Goal: Check status

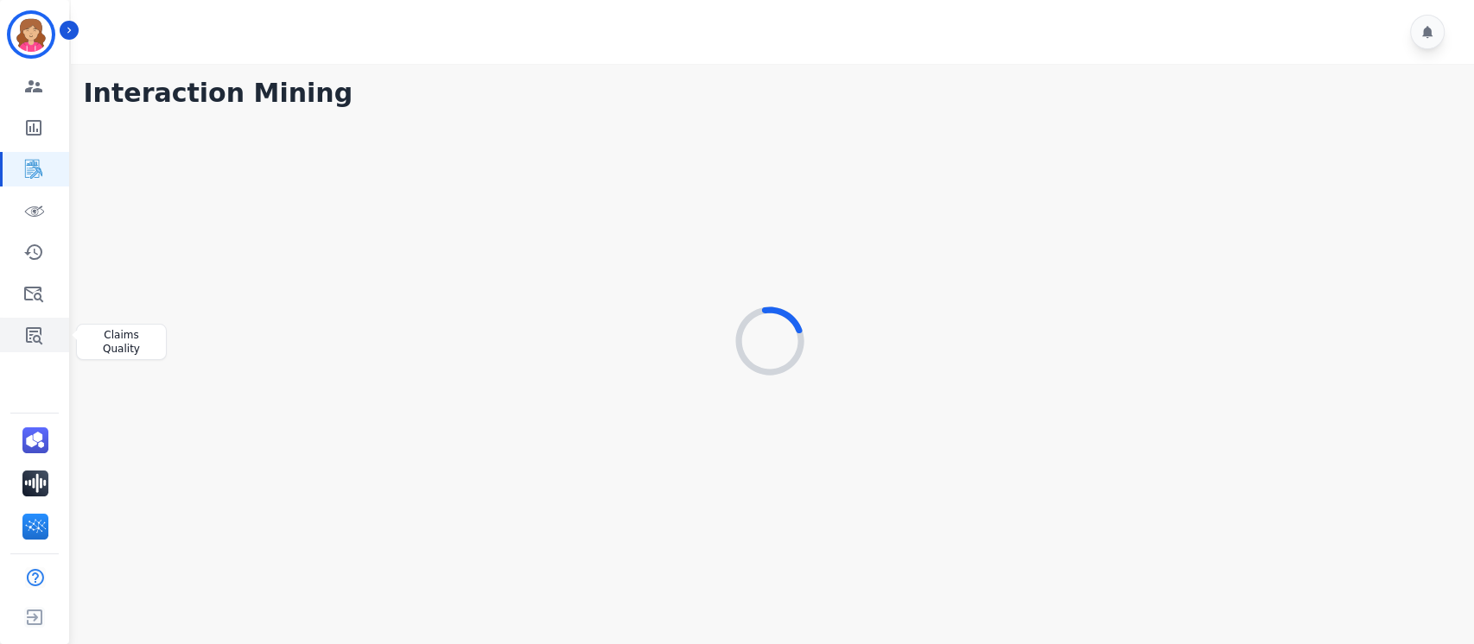
click at [34, 334] on icon "Sidebar" at bounding box center [33, 335] width 21 height 21
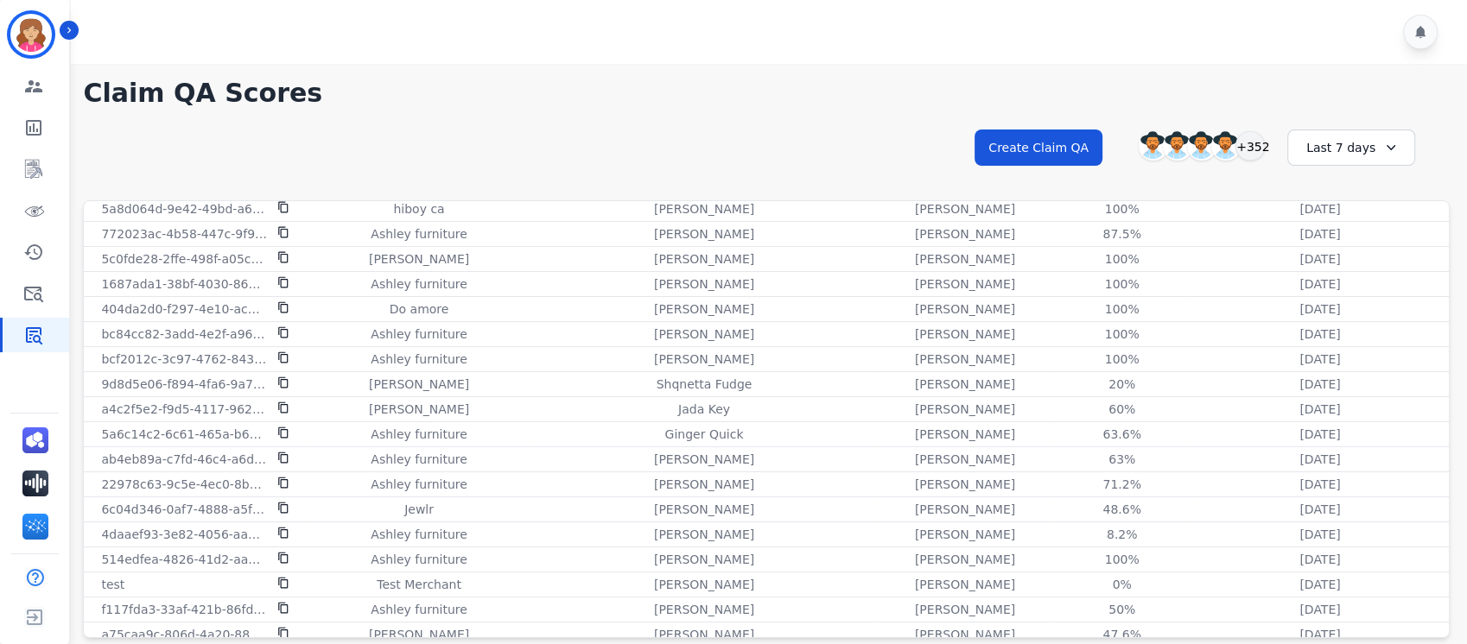
scroll to position [408, 0]
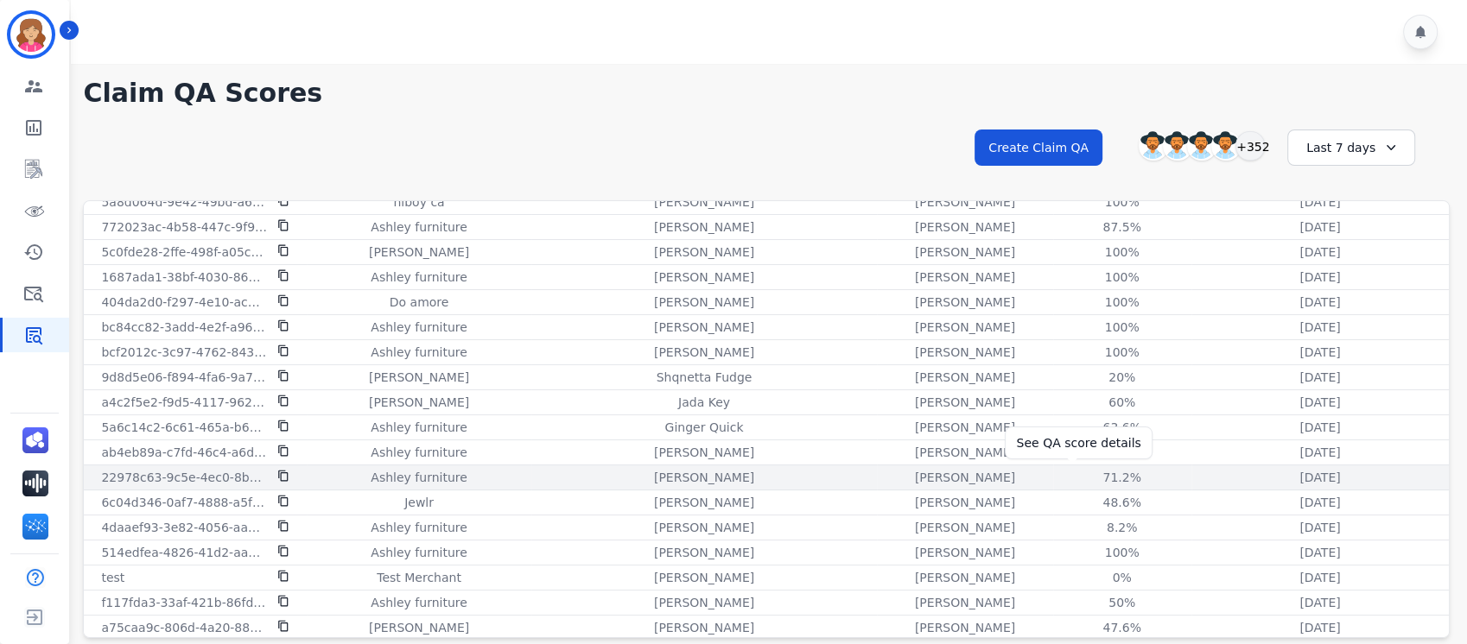
click at [1083, 475] on div "71.2%" at bounding box center [1122, 477] width 78 height 17
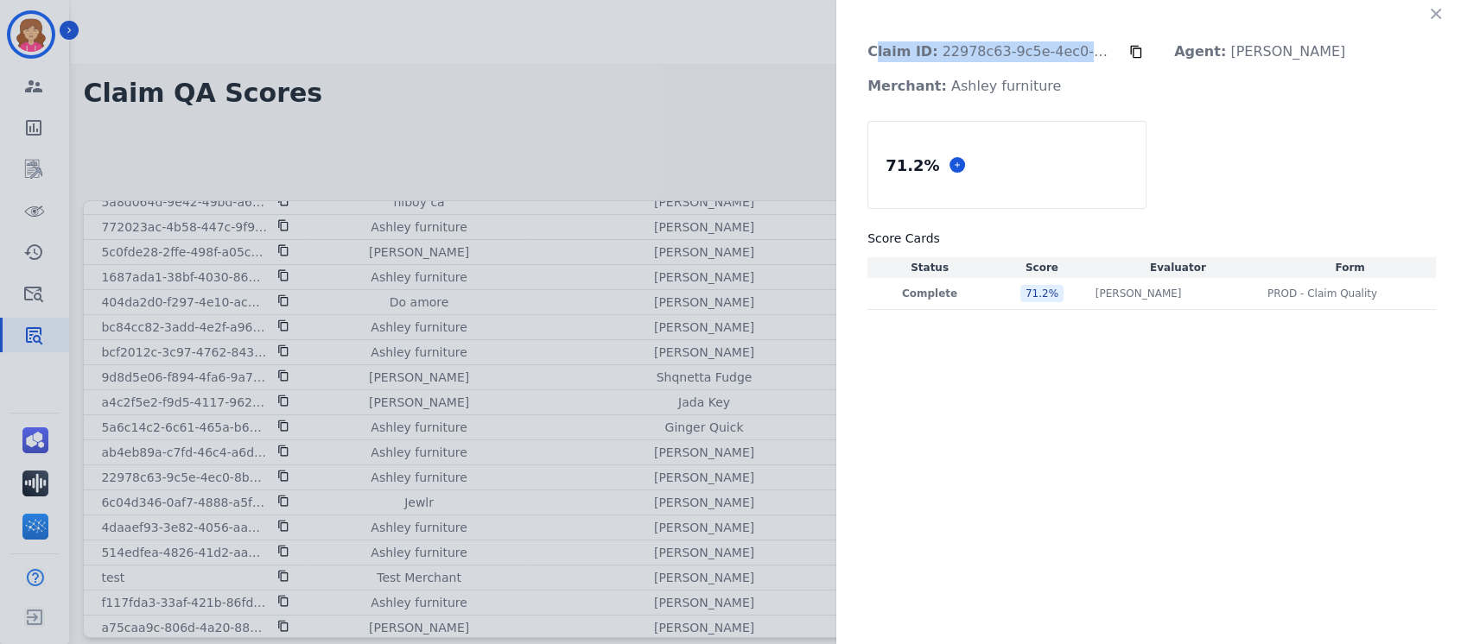
drag, startPoint x: 871, startPoint y: 48, endPoint x: 1094, endPoint y: 55, distance: 223.0
click at [1094, 55] on p "Claim ID: 22978c63-9c5e-4ec0-8b28-0978215e428e" at bounding box center [991, 52] width 276 height 35
click at [1080, 448] on div "Claim ID: 22978c63-9c5e-4ec0-8b28-0978215e428e Agent: [PERSON_NAME] Merchant: A…" at bounding box center [1151, 322] width 631 height 644
click at [929, 292] on p "Complete" at bounding box center [929, 294] width 117 height 14
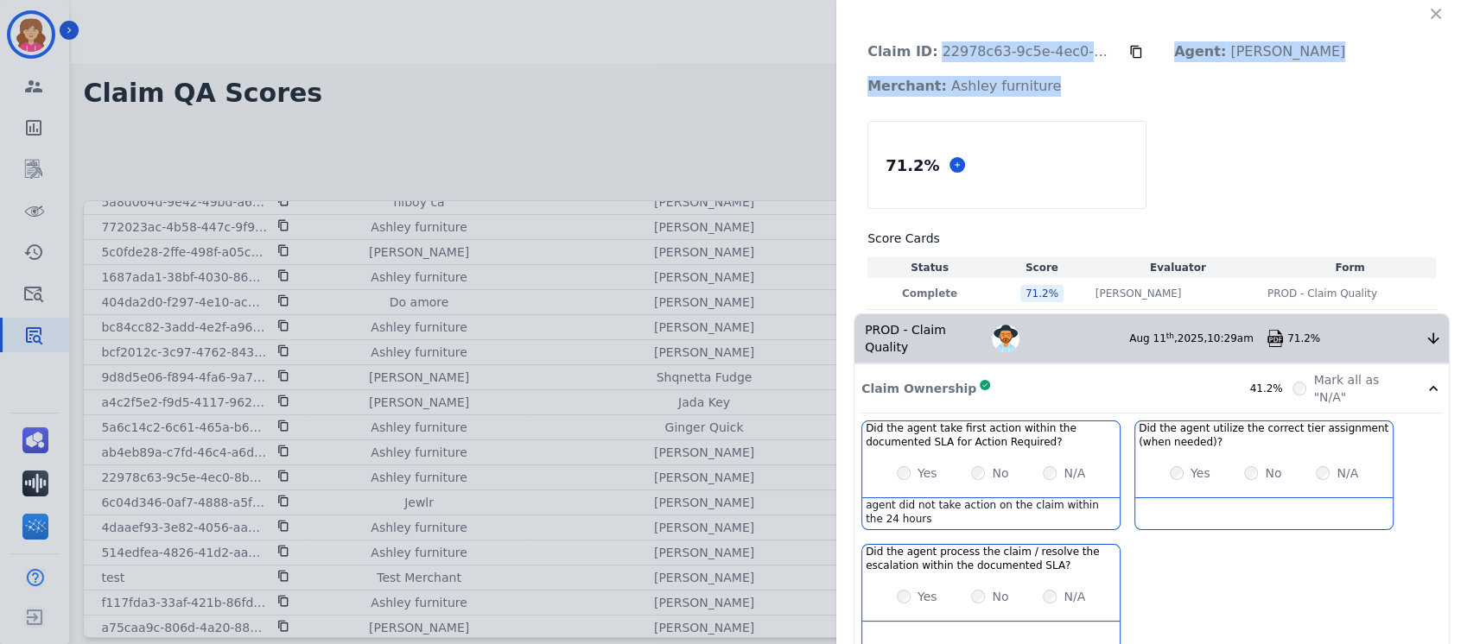
drag, startPoint x: 924, startPoint y: 57, endPoint x: 1139, endPoint y: 87, distance: 217.2
click at [1139, 87] on div "Claim ID: 22978c63-9c5e-4ec0-8b28-0978215e428e Agent: [PERSON_NAME] Merchant: A…" at bounding box center [1151, 69] width 596 height 69
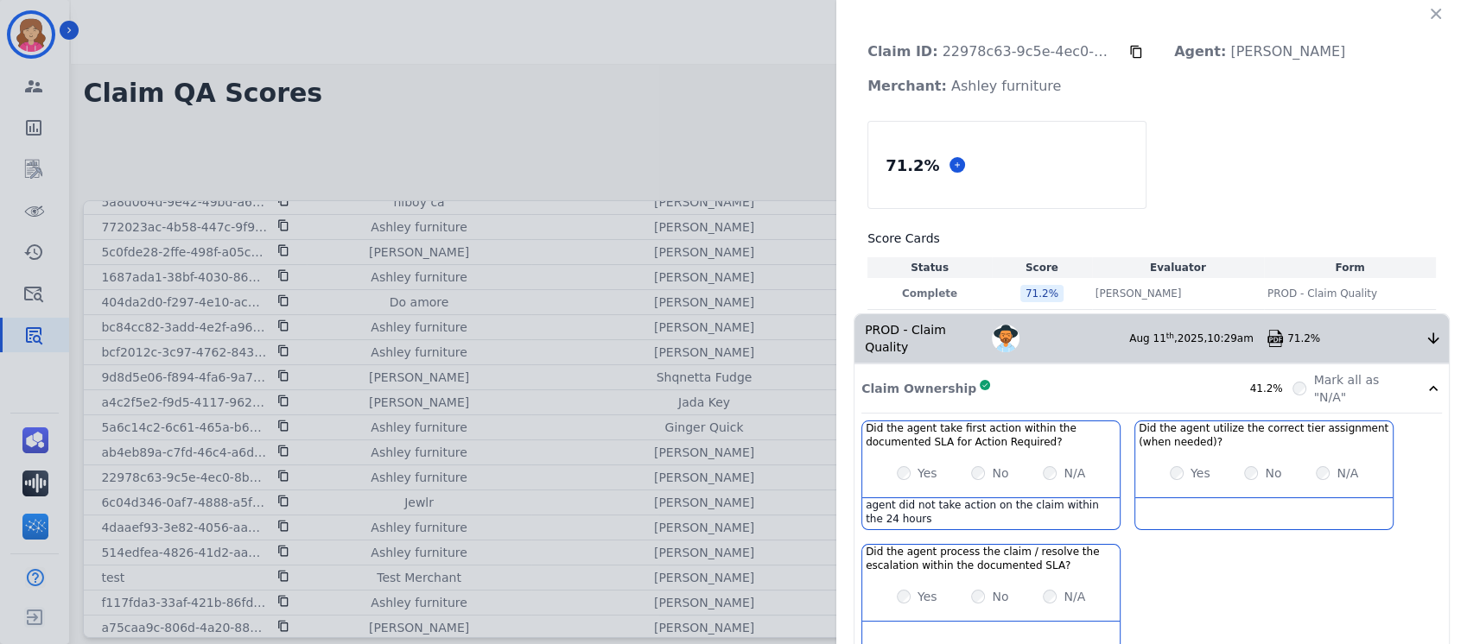
click at [1240, 149] on div "71.2 % Score Cards Status Score Evaluator Form Complete 71.2 % [PERSON_NAME] [P…" at bounding box center [1151, 215] width 568 height 189
click at [1129, 50] on icon at bounding box center [1136, 52] width 14 height 14
click at [1424, 330] on icon at bounding box center [1432, 338] width 17 height 17
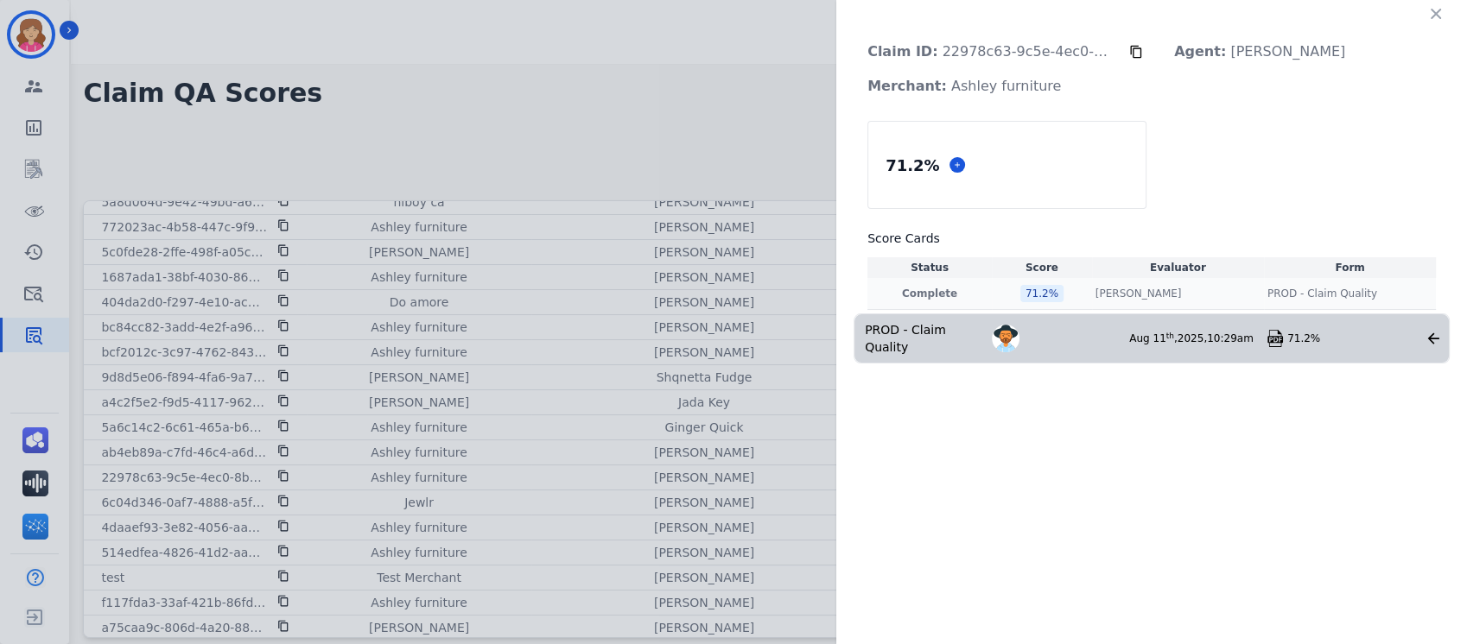
click at [925, 290] on p "Complete" at bounding box center [929, 294] width 117 height 14
click at [1259, 139] on div "71.2 % Score Cards Status Score Evaluator Form Complete 71.2 % [PERSON_NAME] [P…" at bounding box center [1151, 215] width 568 height 189
click at [1430, 330] on icon at bounding box center [1432, 338] width 17 height 17
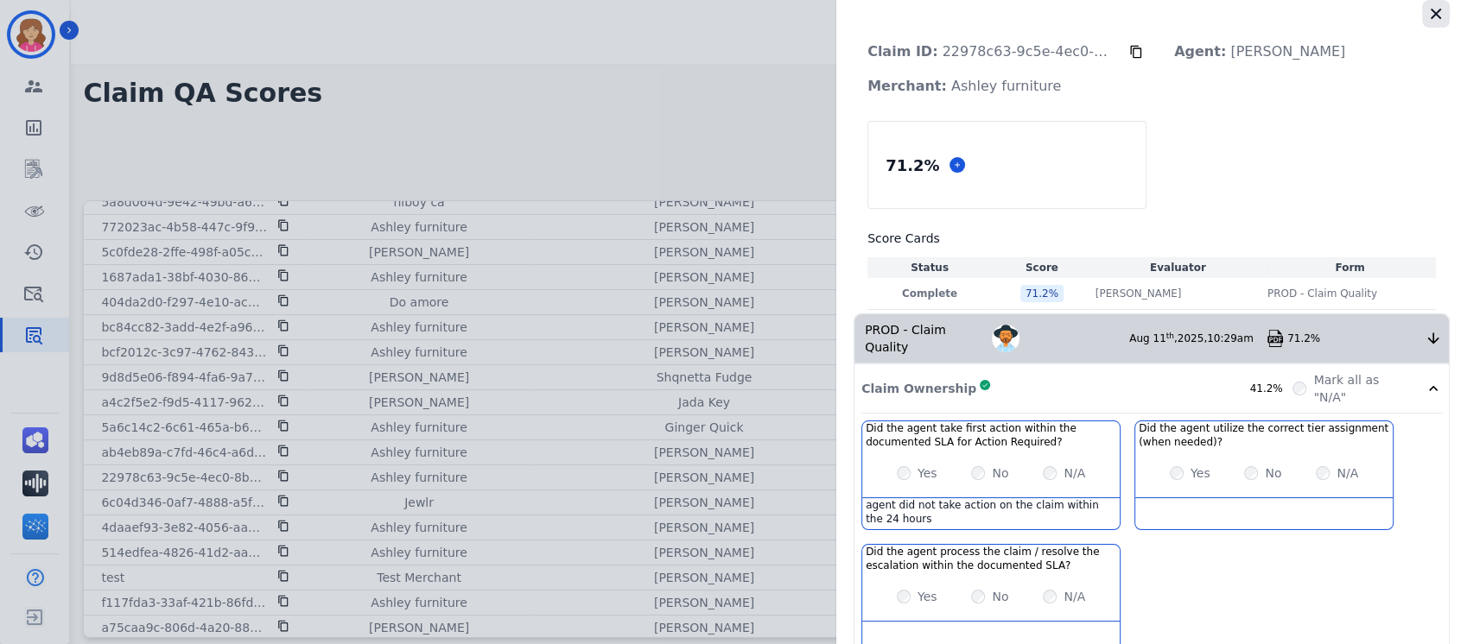
click at [1430, 8] on icon "button" at bounding box center [1435, 13] width 17 height 17
